Goal: Information Seeking & Learning: Check status

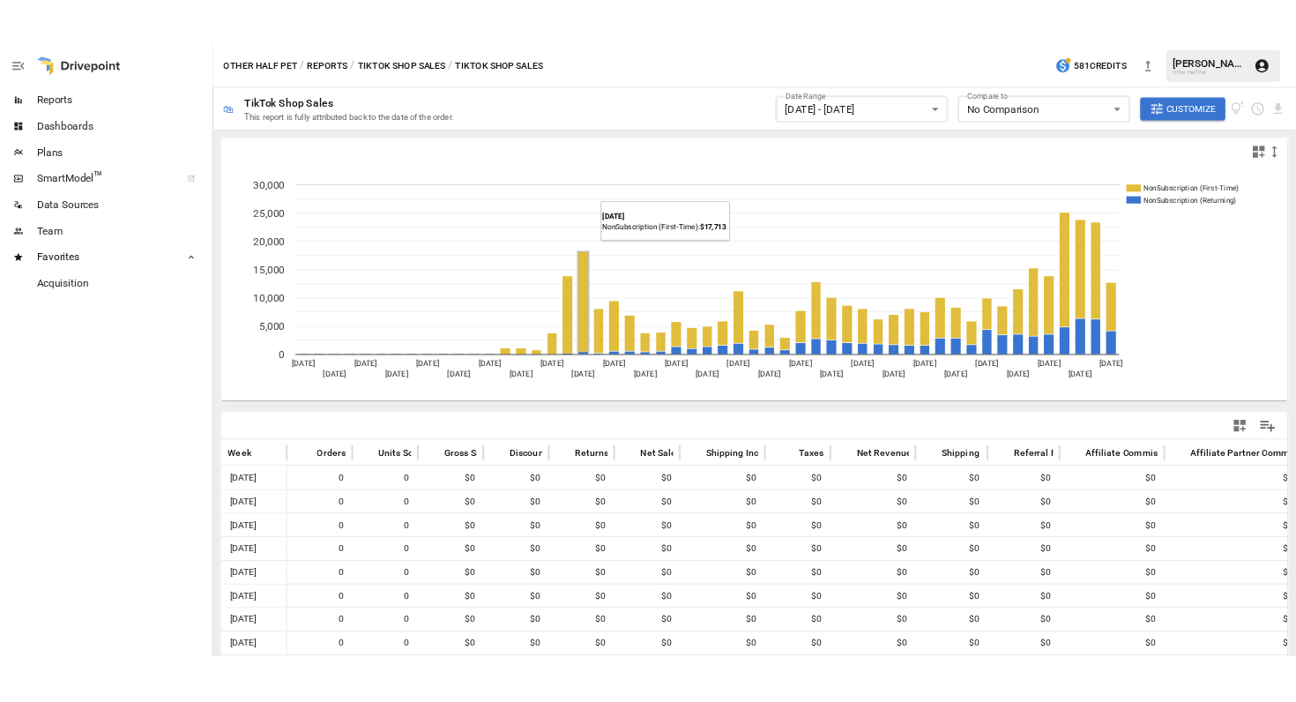
scroll to position [54, 0]
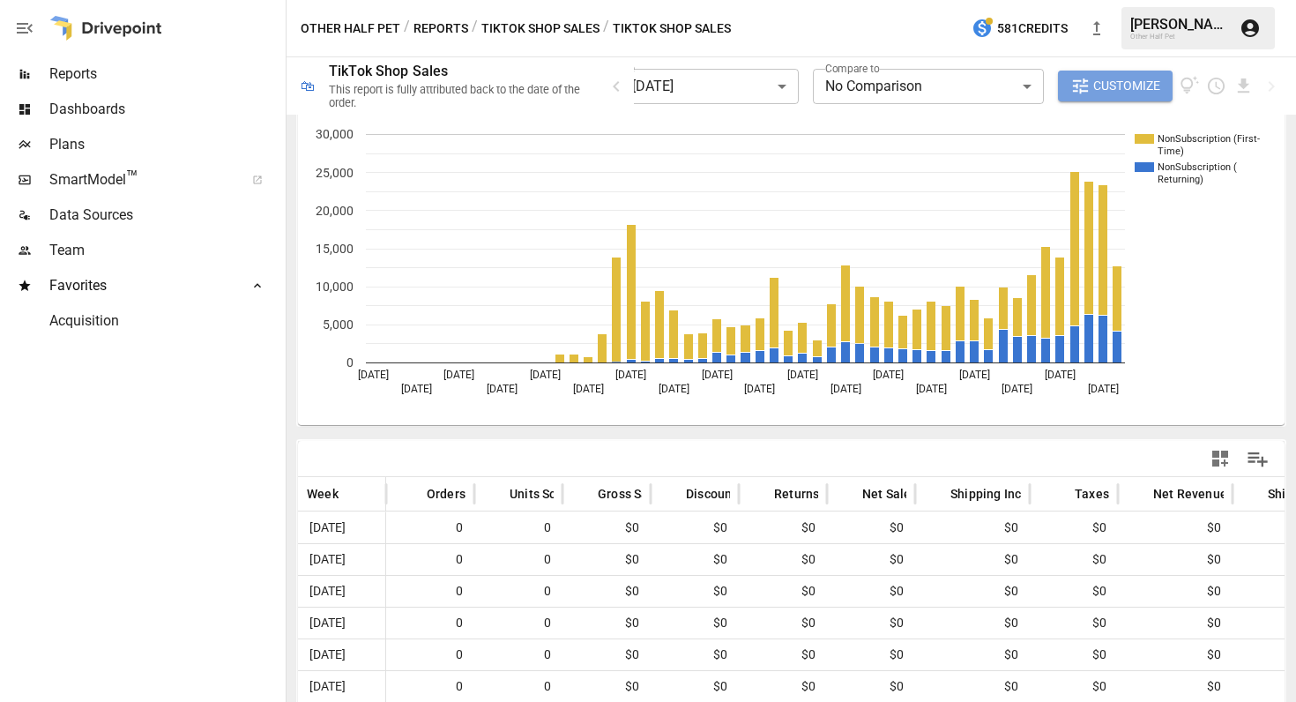
click at [1103, 87] on span "Customize" at bounding box center [1126, 86] width 67 height 22
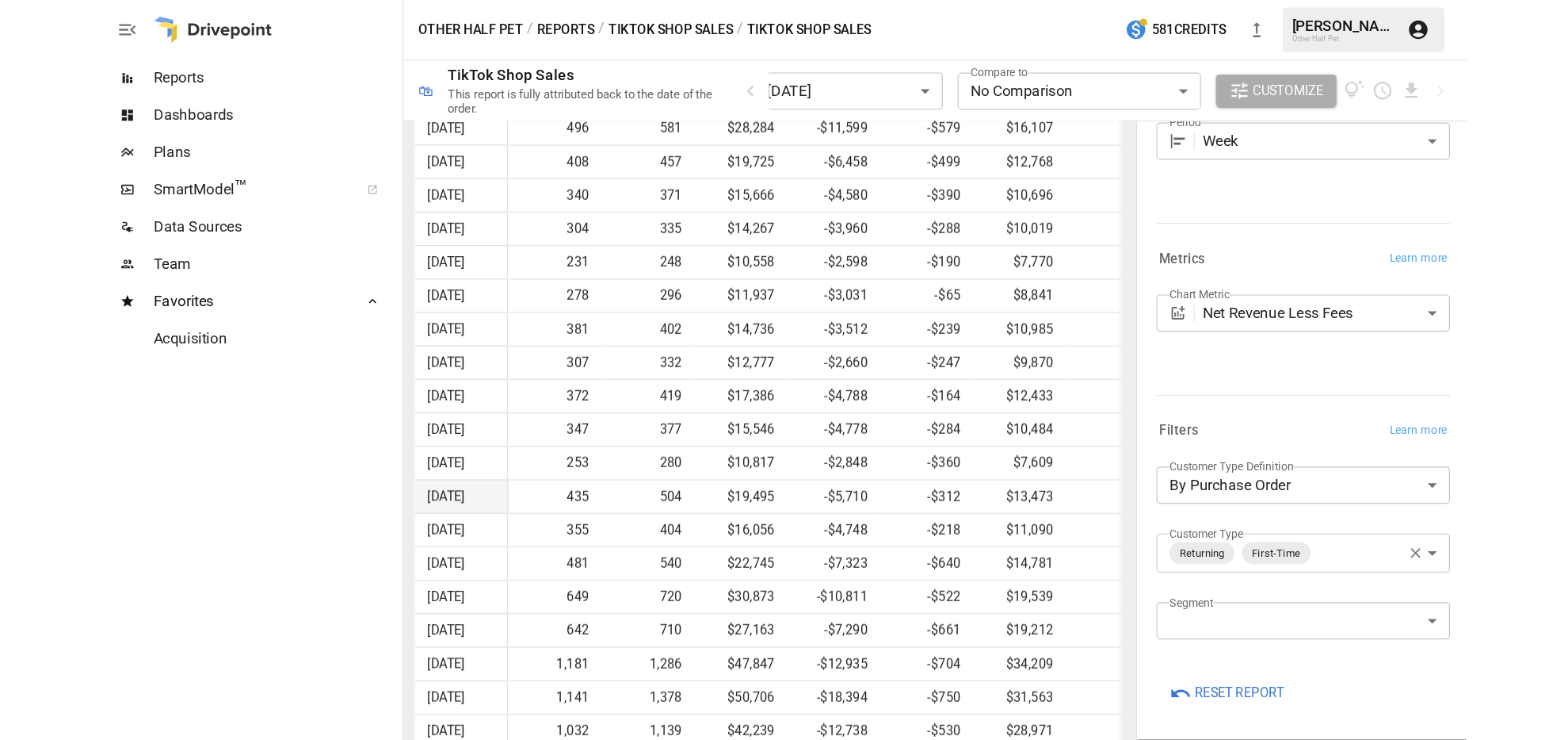
scroll to position [1412, 0]
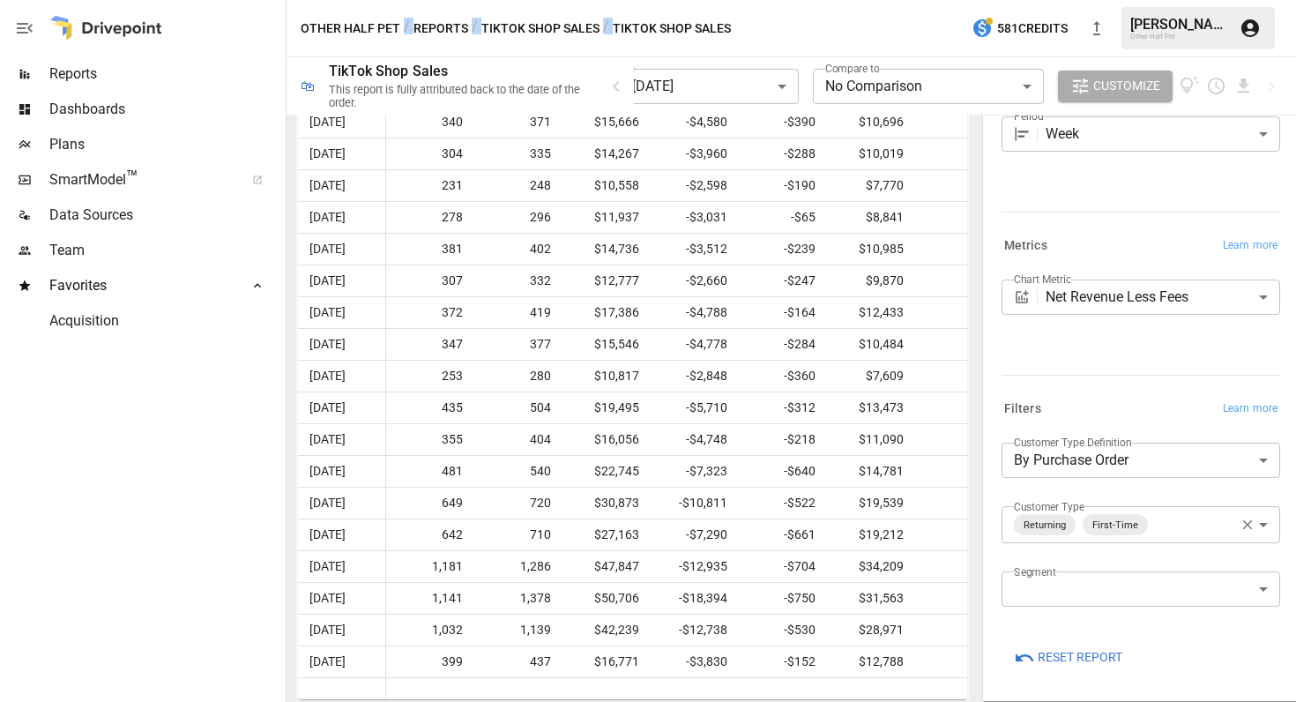
drag, startPoint x: 985, startPoint y: 6, endPoint x: -105, endPoint y: -47, distance: 1090.9
click at [0, 0] on html "**********" at bounding box center [648, 0] width 1296 height 0
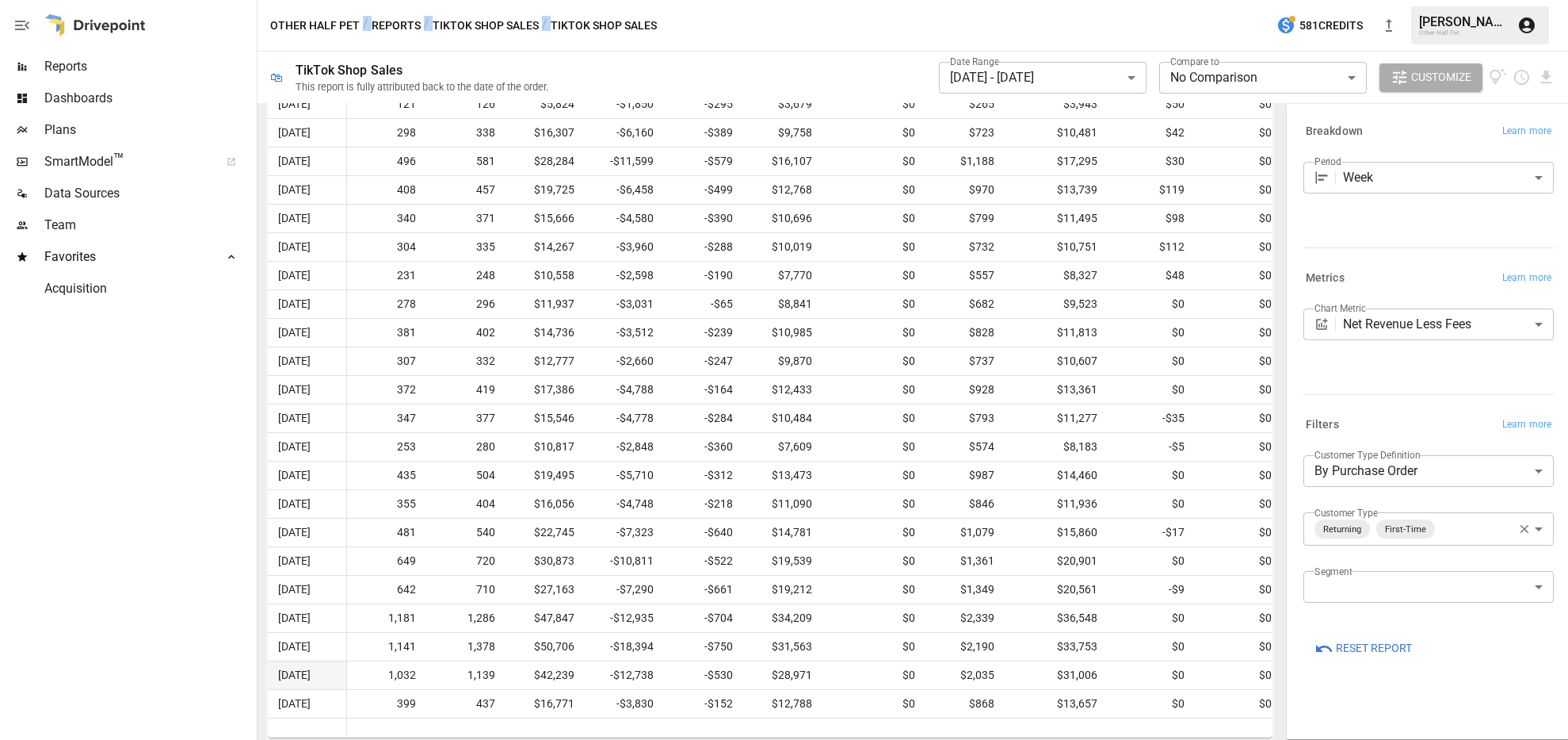
scroll to position [0, 0]
click at [1041, 730] on div at bounding box center [1143, 727] width 1592 height 20
click at [1209, 712] on span "$0" at bounding box center [1237, 703] width 71 height 28
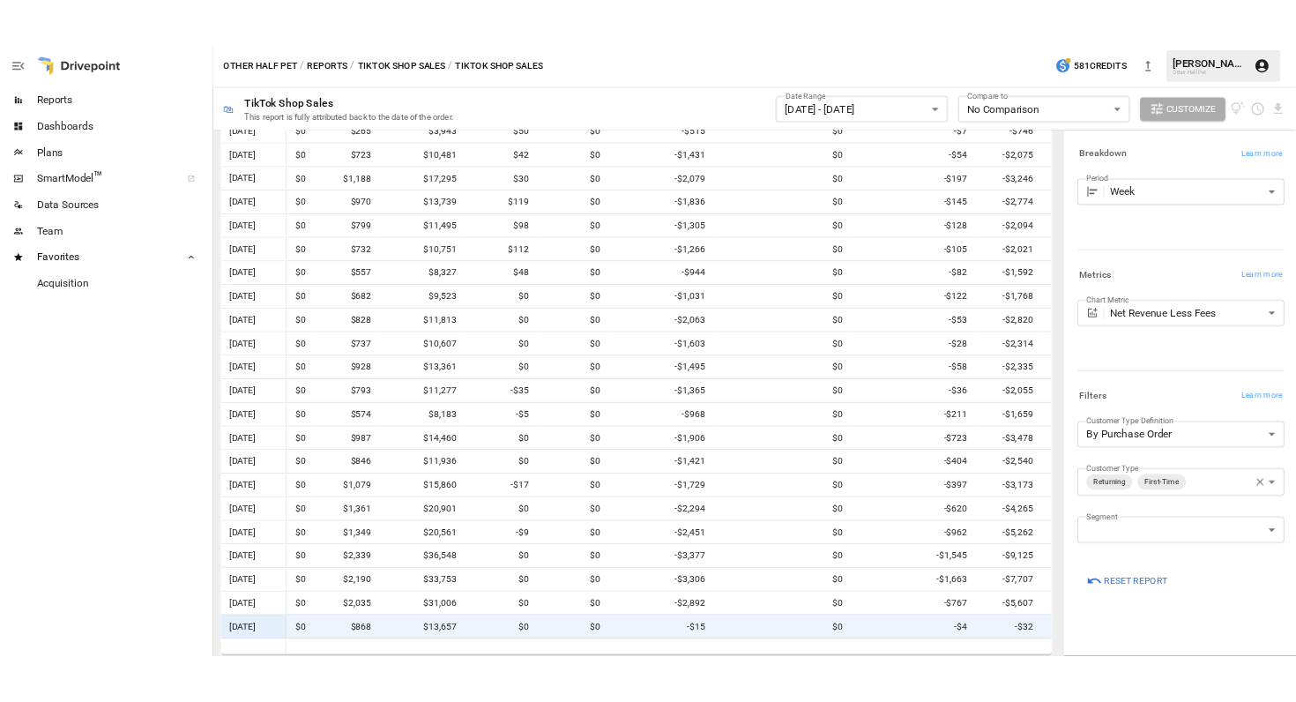
scroll to position [0, 756]
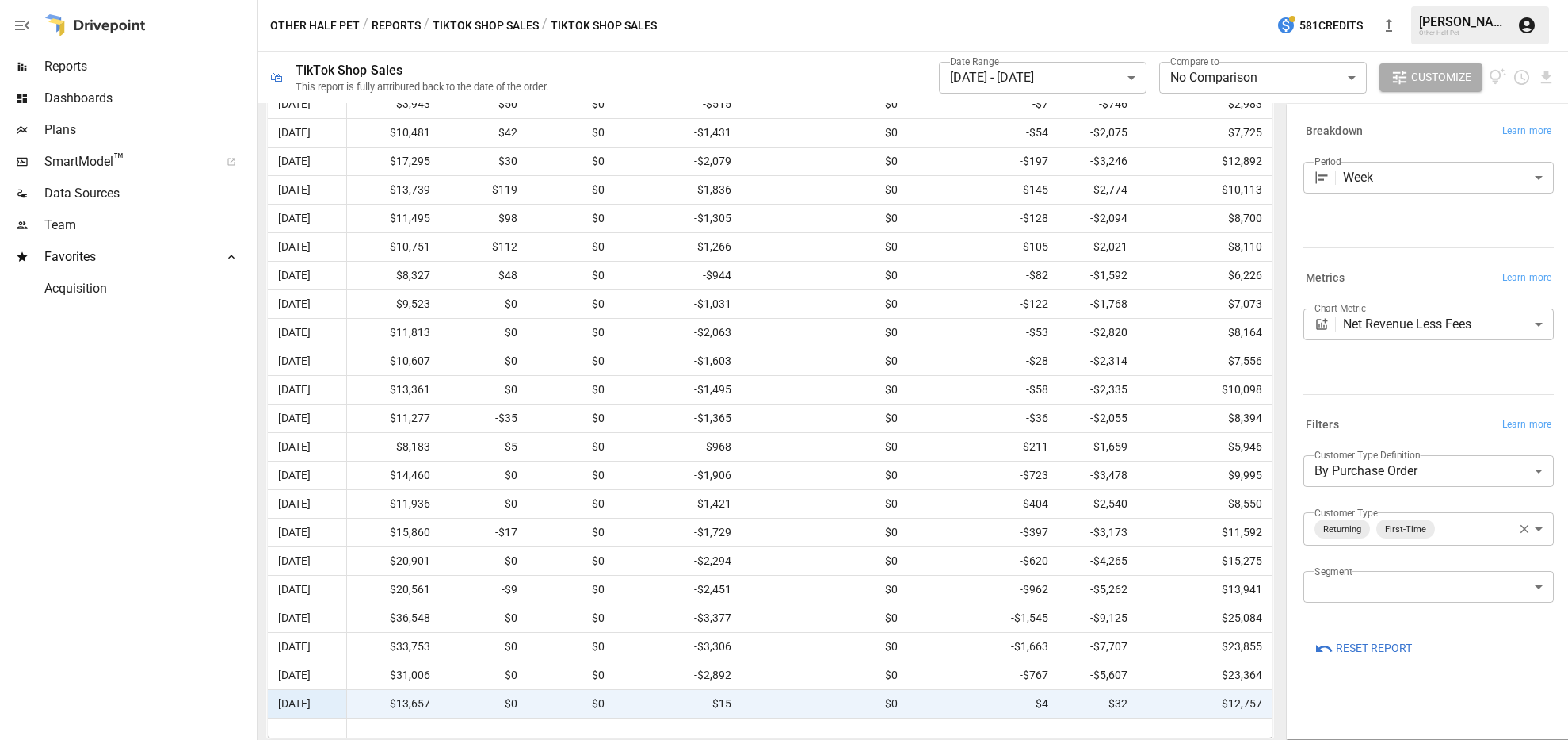
click at [559, 717] on span "$0" at bounding box center [571, 703] width 71 height 28
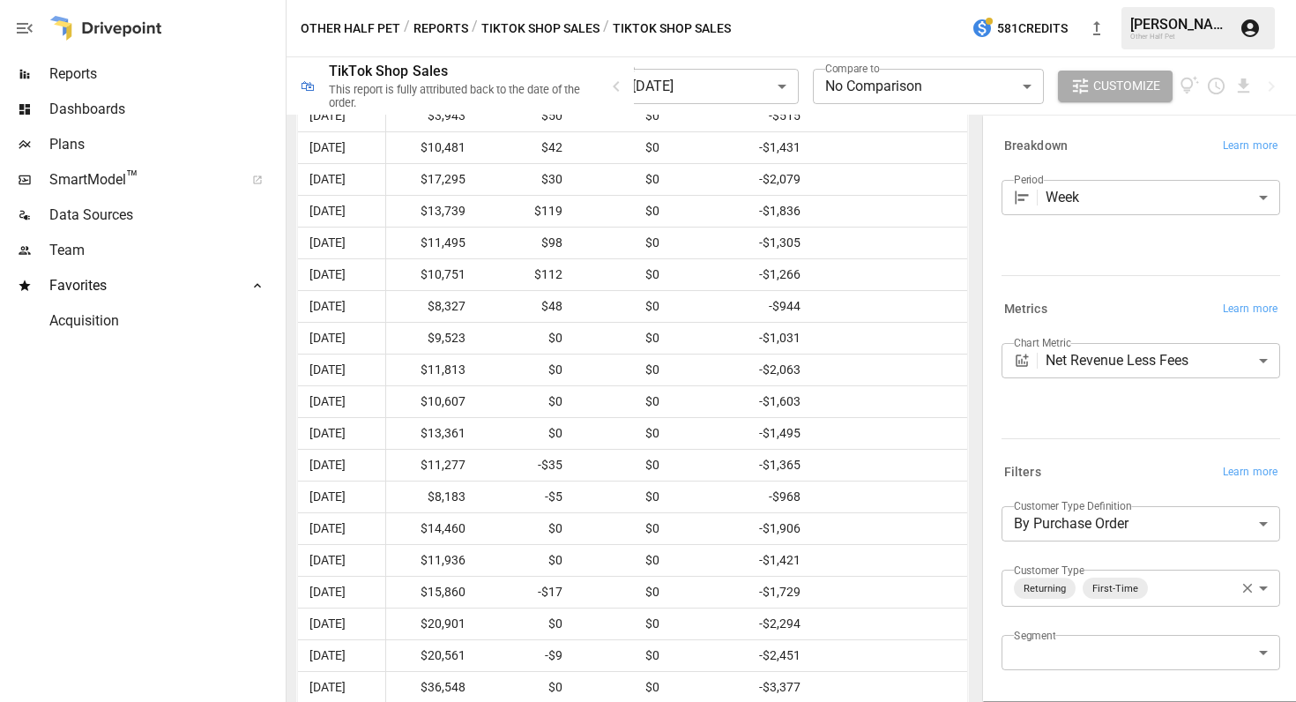
click at [1116, 89] on span "Customize" at bounding box center [1126, 86] width 67 height 22
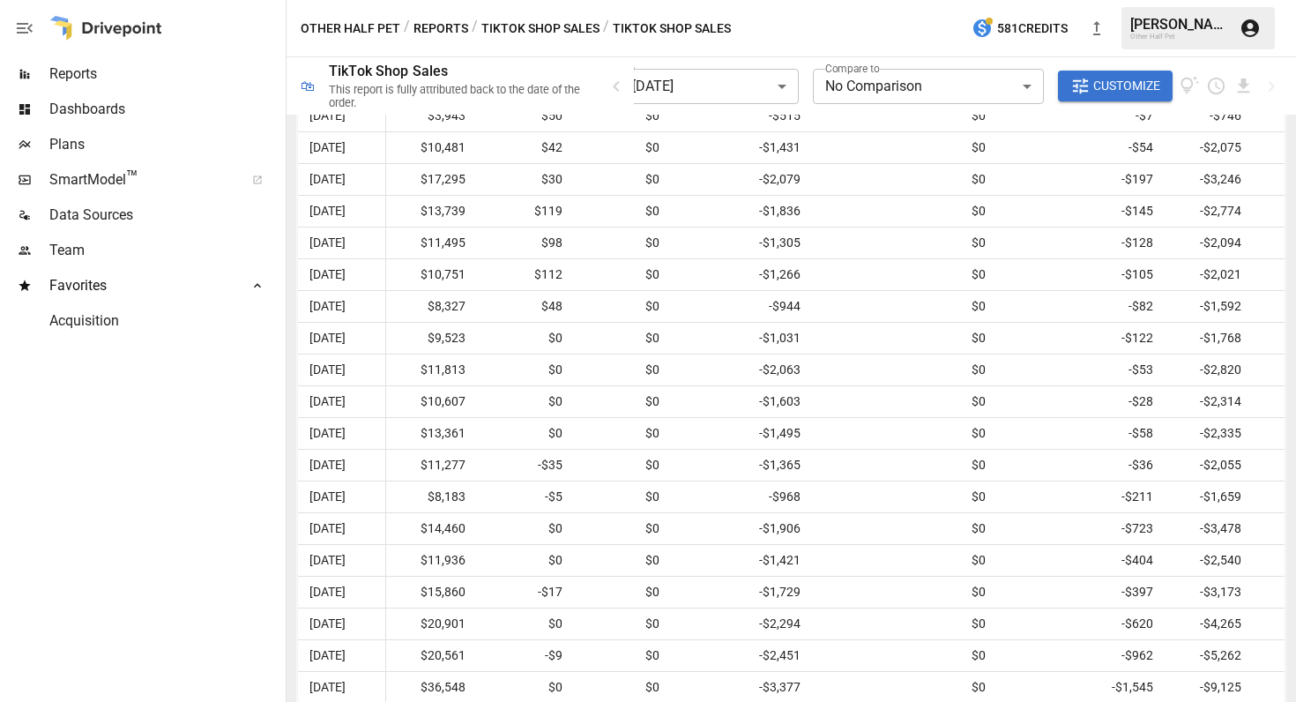
scroll to position [1570, 0]
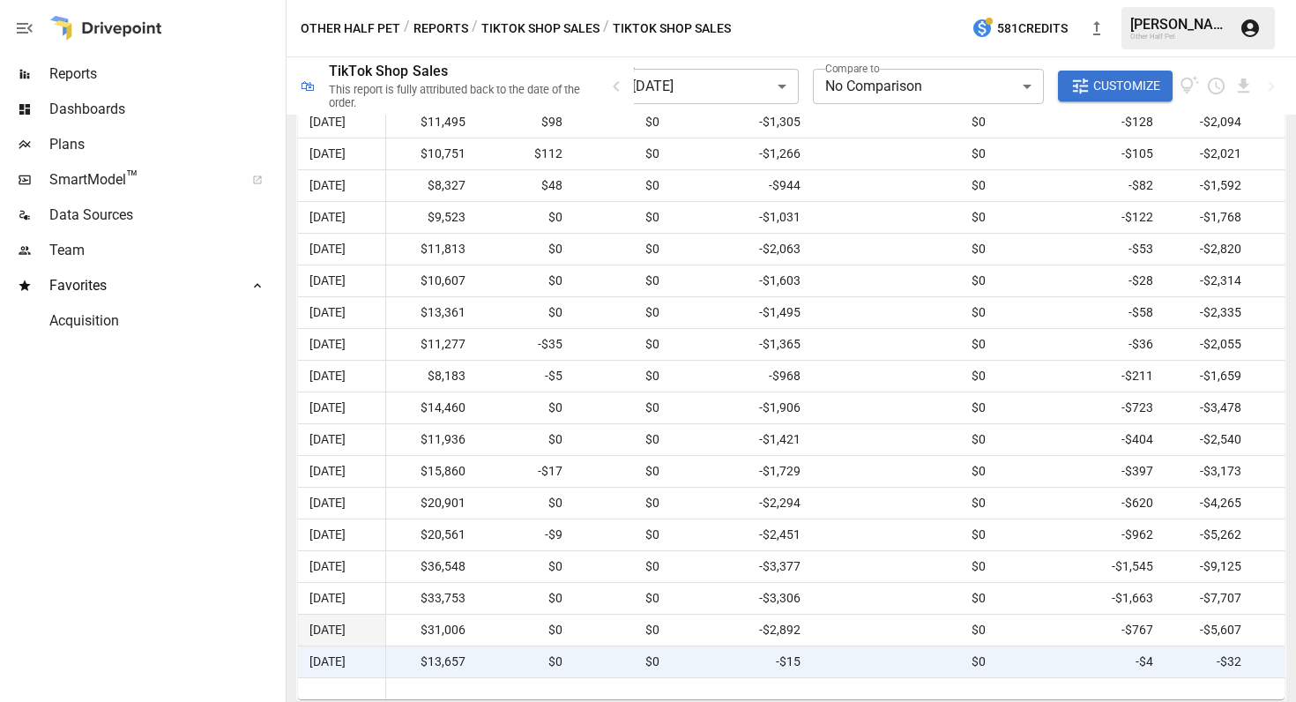
click at [1032, 633] on span "-$767" at bounding box center [1081, 629] width 150 height 31
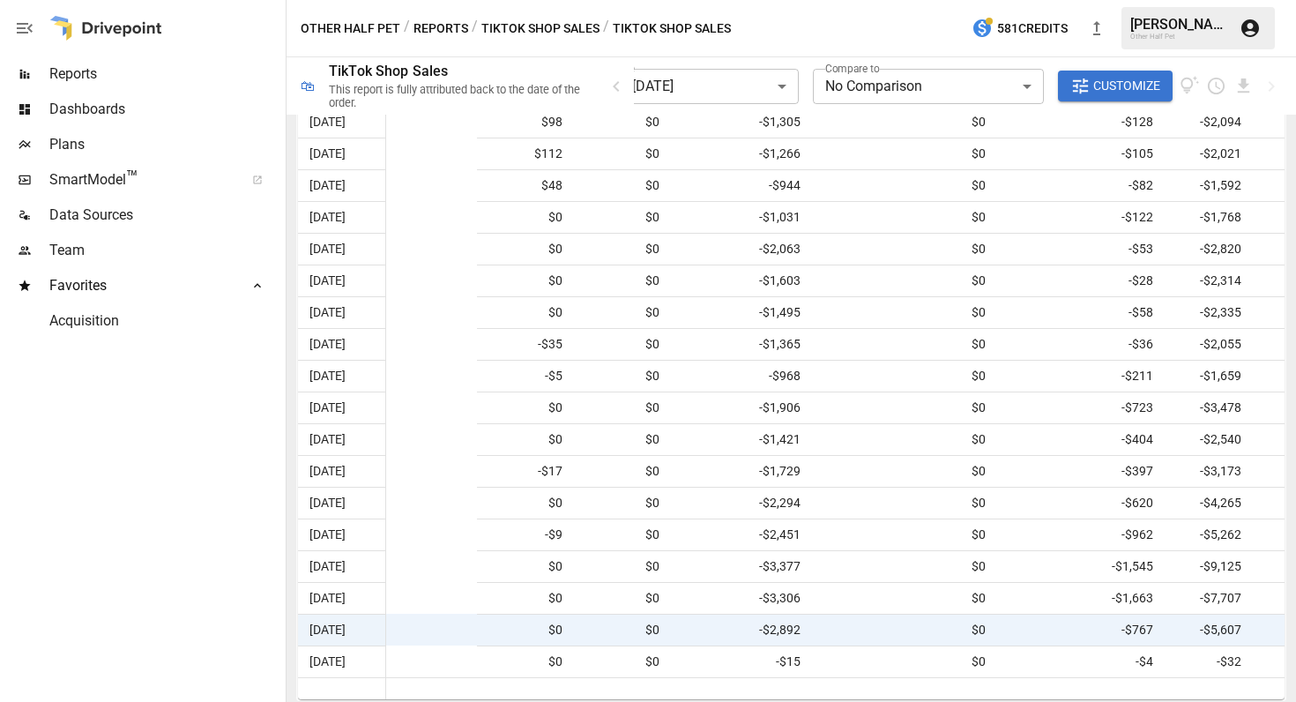
scroll to position [0, 887]
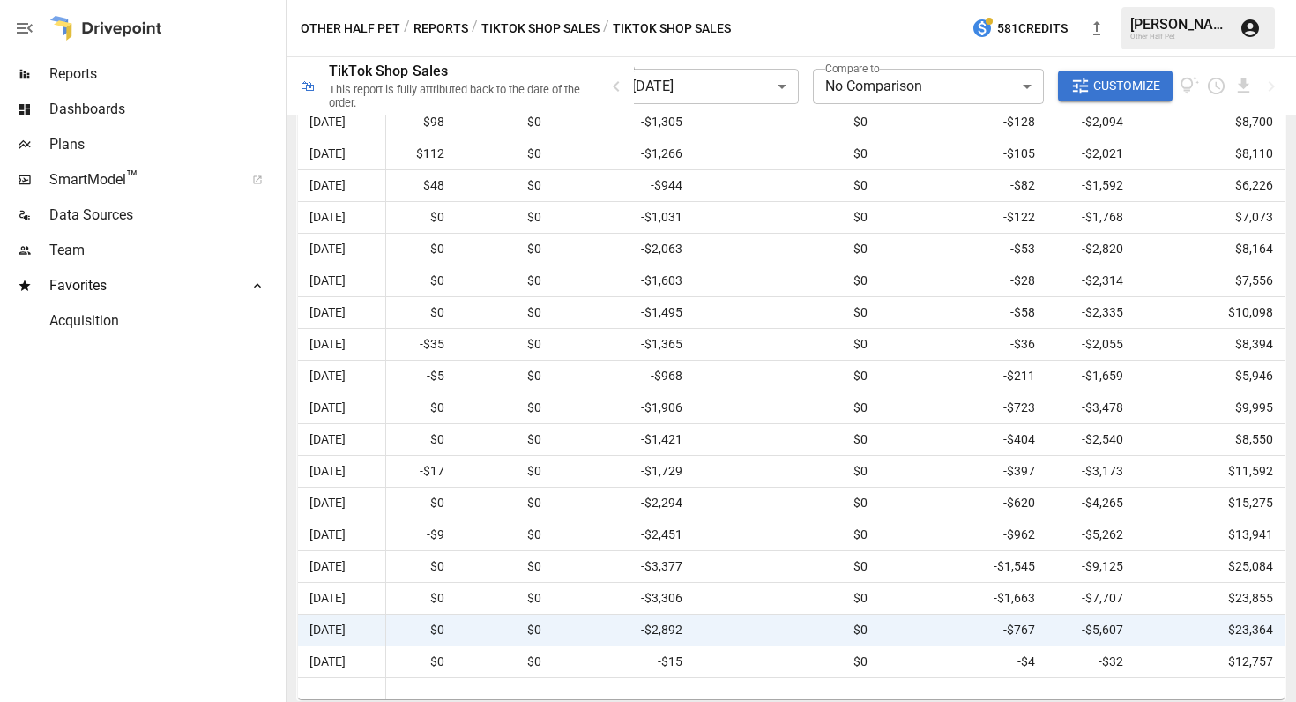
click at [1200, 684] on div at bounding box center [398, 688] width 1772 height 22
click at [986, 636] on span "-$767" at bounding box center [963, 629] width 150 height 31
click at [613, 621] on span "-$2,892" at bounding box center [623, 629] width 123 height 31
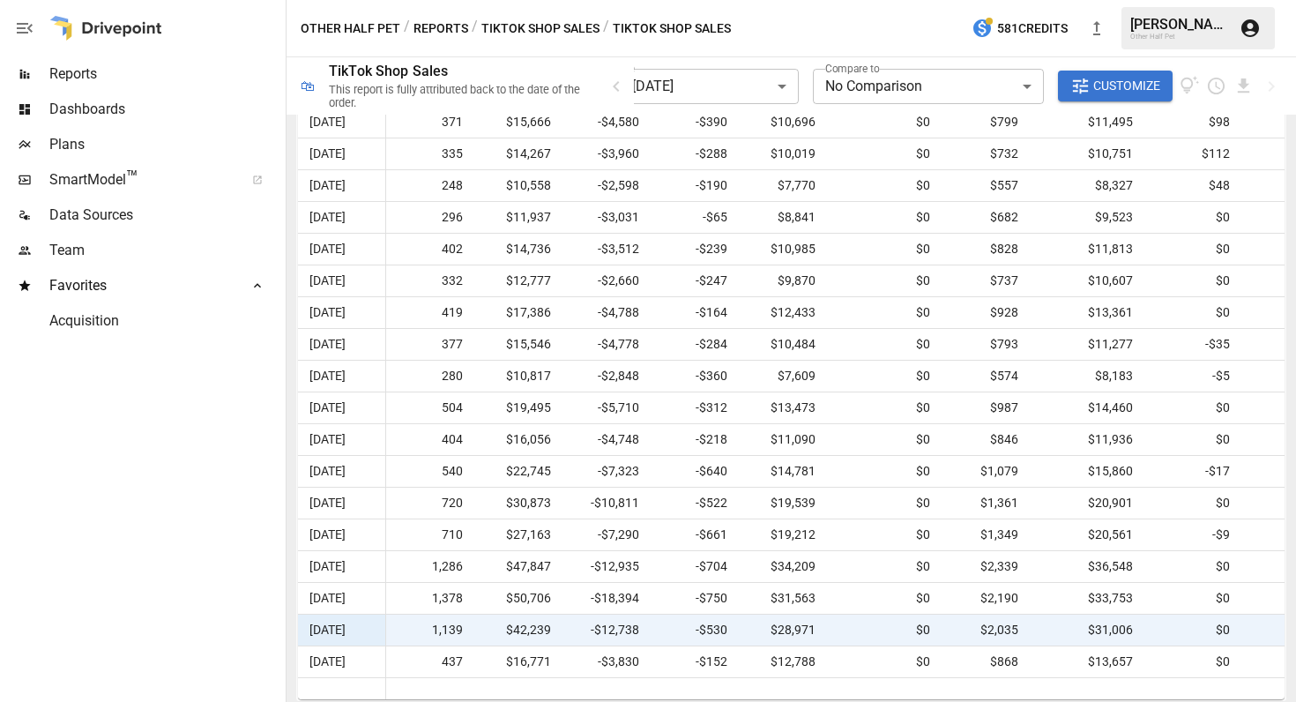
scroll to position [0, 0]
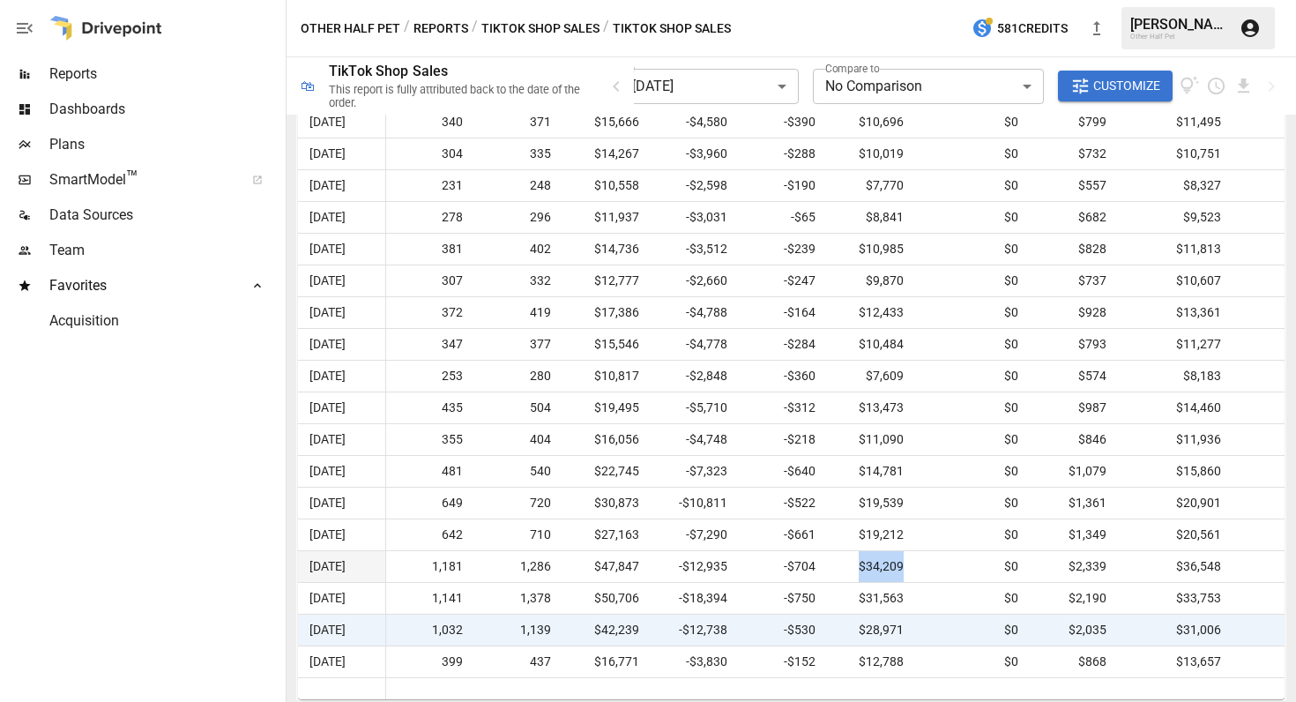
drag, startPoint x: 905, startPoint y: 564, endPoint x: 839, endPoint y: 567, distance: 66.2
click at [839, 567] on span "$34,209" at bounding box center [871, 566] width 71 height 31
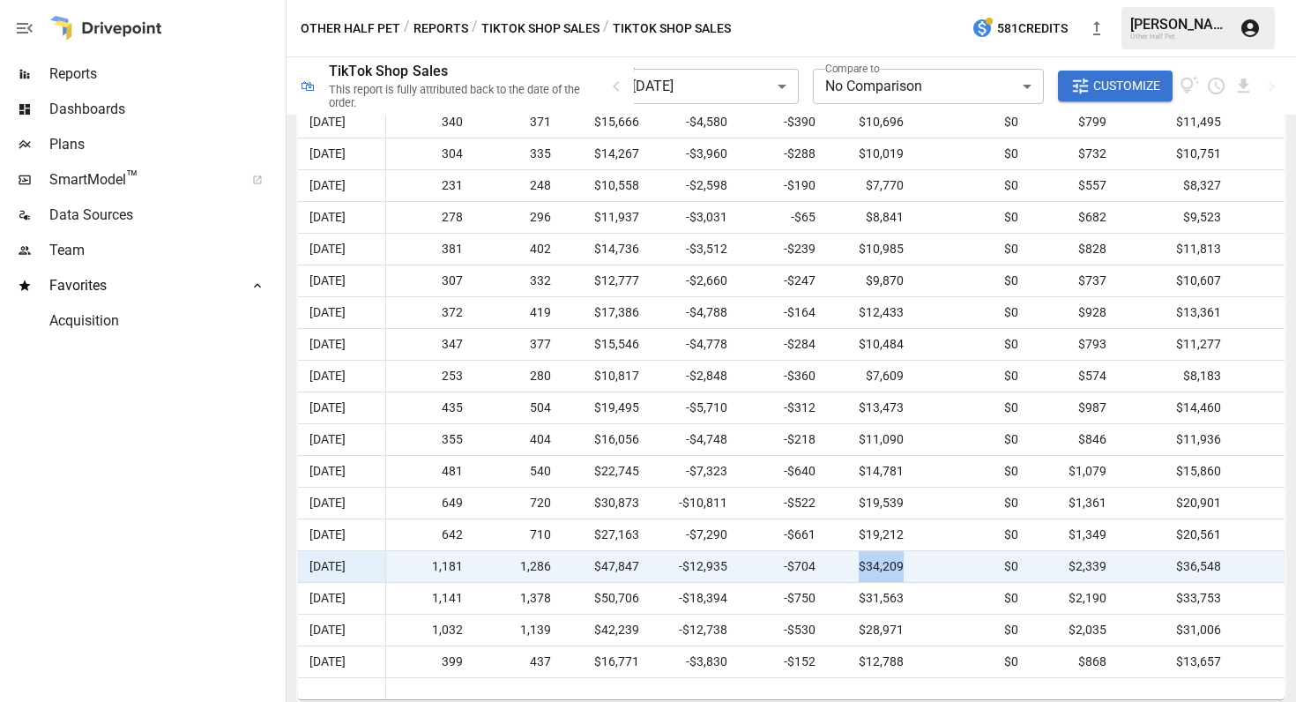
copy span "$34,209"
drag, startPoint x: 907, startPoint y: 601, endPoint x: 860, endPoint y: 601, distance: 46.7
click at [860, 601] on div "$31,563" at bounding box center [871, 598] width 88 height 32
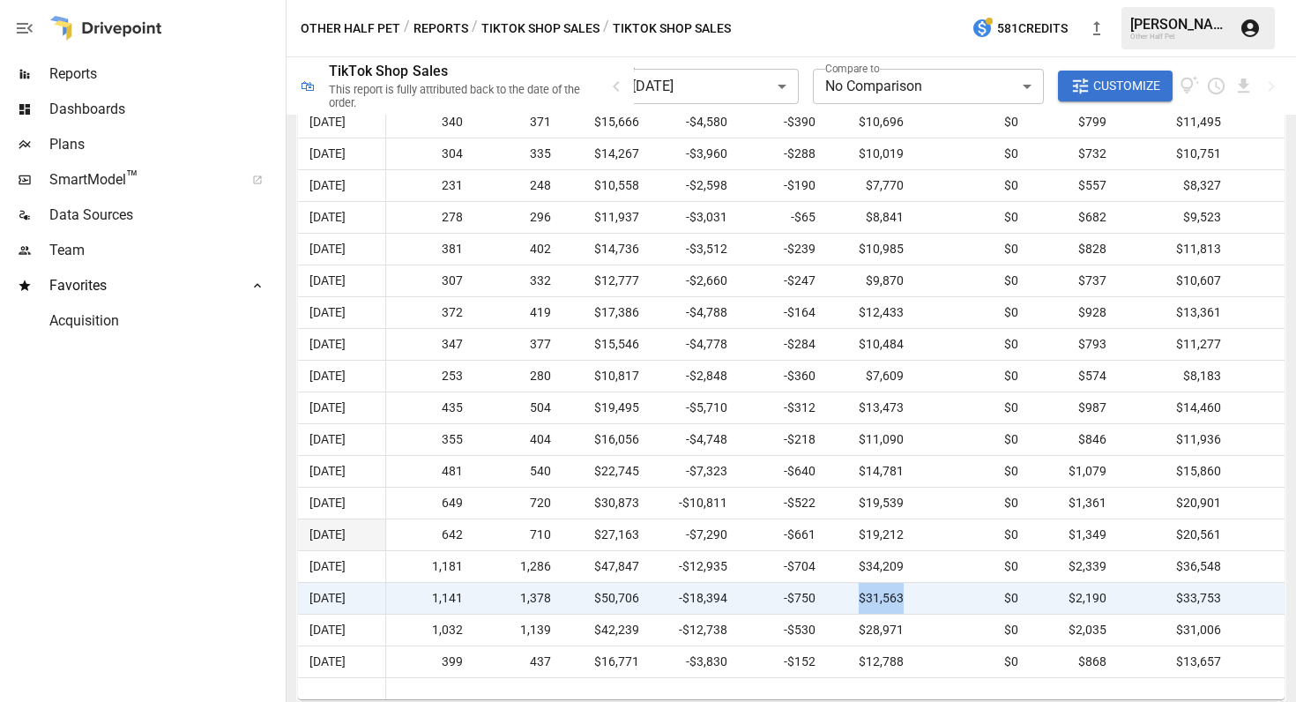
copy span "$31,563"
drag, startPoint x: 900, startPoint y: 630, endPoint x: 842, endPoint y: 628, distance: 58.2
click at [842, 628] on span "$28,971" at bounding box center [871, 629] width 71 height 31
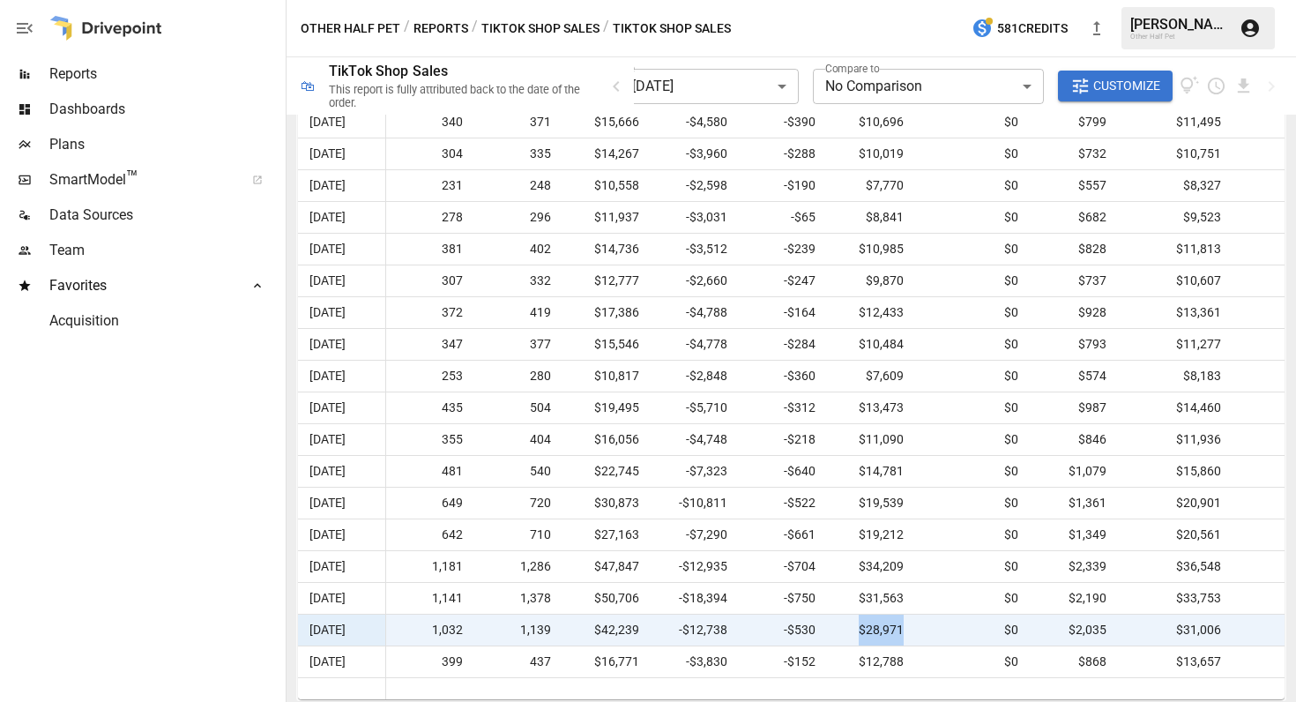
drag, startPoint x: 917, startPoint y: 633, endPoint x: 860, endPoint y: 630, distance: 57.4
click at [860, 630] on div "[DATE] 1,032 1,139 $42,239 -$12,738 -$530 $28,971 $0 $2,035 $31,006 $0 $0 -$2,8…" at bounding box center [1228, 630] width 1860 height 32
click at [896, 626] on span "$28,971" at bounding box center [871, 629] width 71 height 31
drag, startPoint x: 907, startPoint y: 627, endPoint x: 854, endPoint y: 622, distance: 53.1
click at [854, 622] on div "$28,971" at bounding box center [871, 630] width 88 height 32
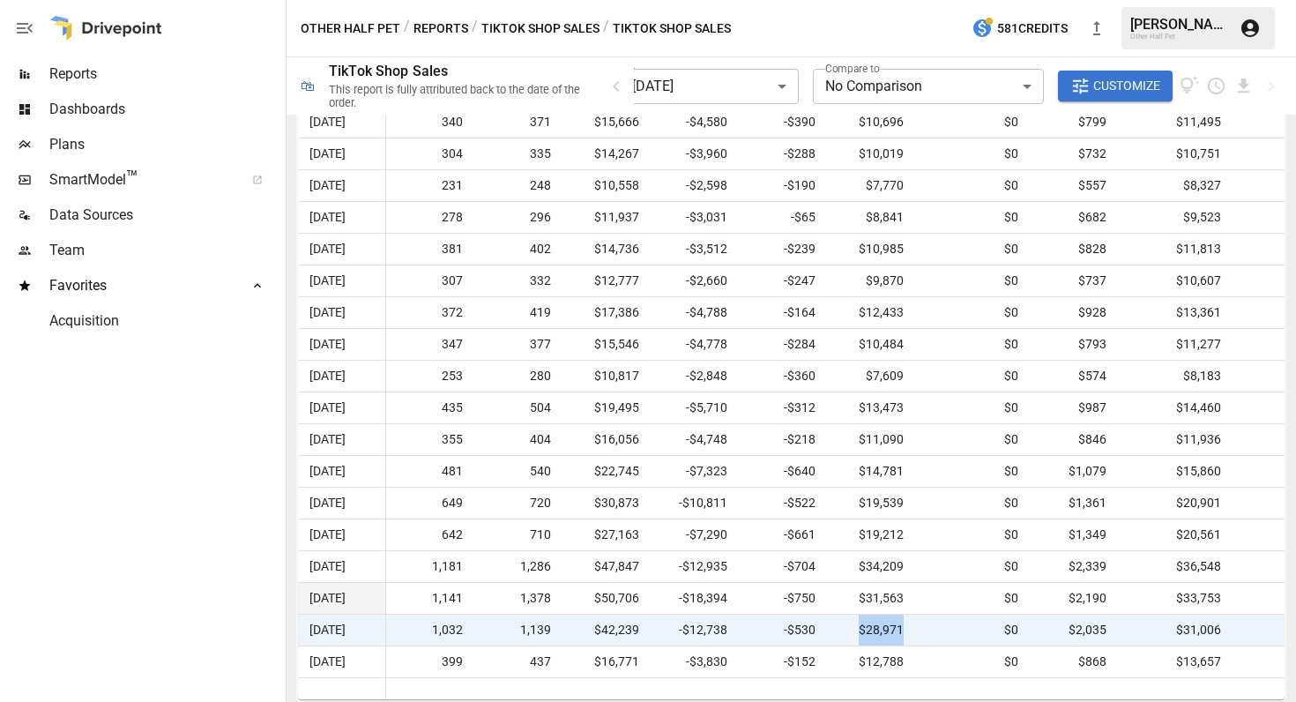
copy span "$28,971"
